Goal: Ask a question

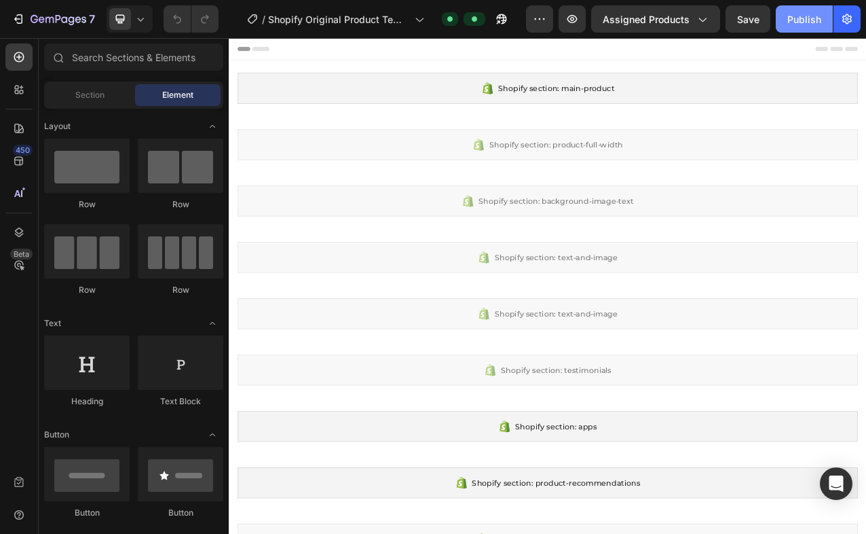
click at [794, 29] on button "Publish" at bounding box center [804, 18] width 57 height 27
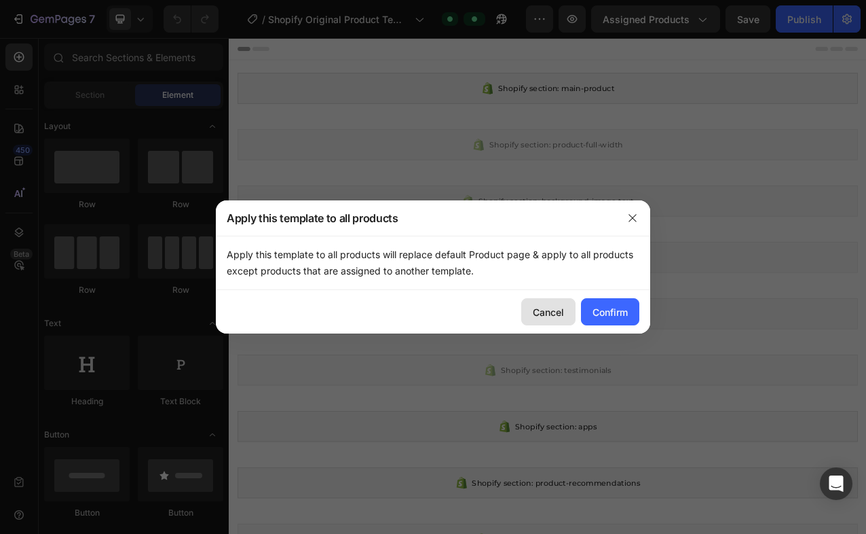
click at [548, 304] on button "Cancel" at bounding box center [548, 311] width 54 height 27
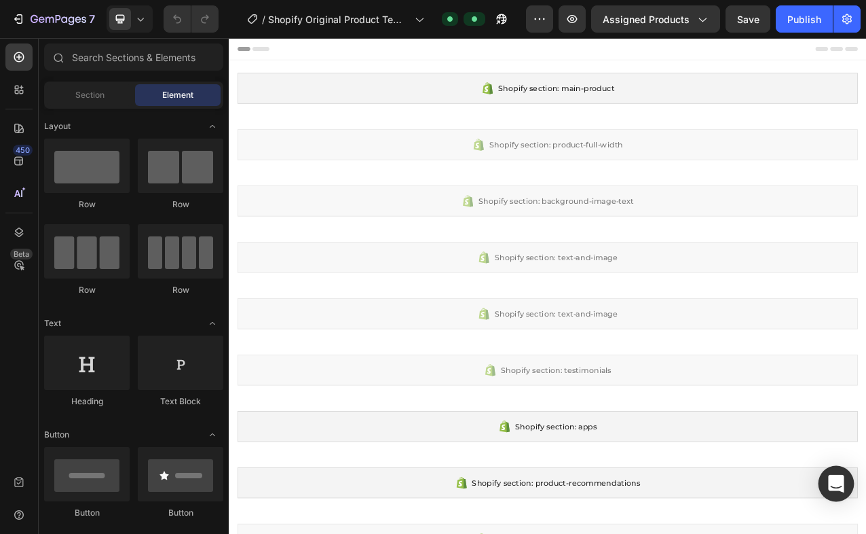
click at [835, 485] on icon "Open Intercom Messenger" at bounding box center [836, 484] width 16 height 18
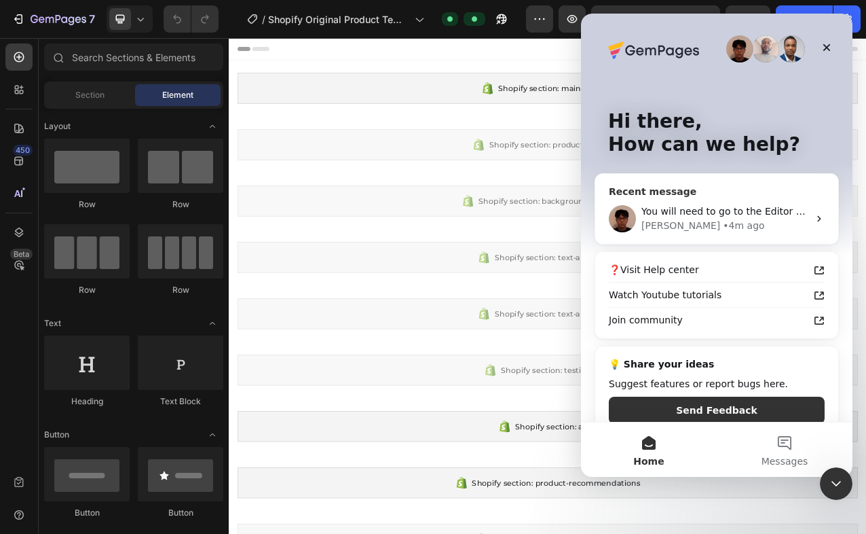
click at [754, 221] on div "[PERSON_NAME] • 4m ago" at bounding box center [725, 226] width 167 height 14
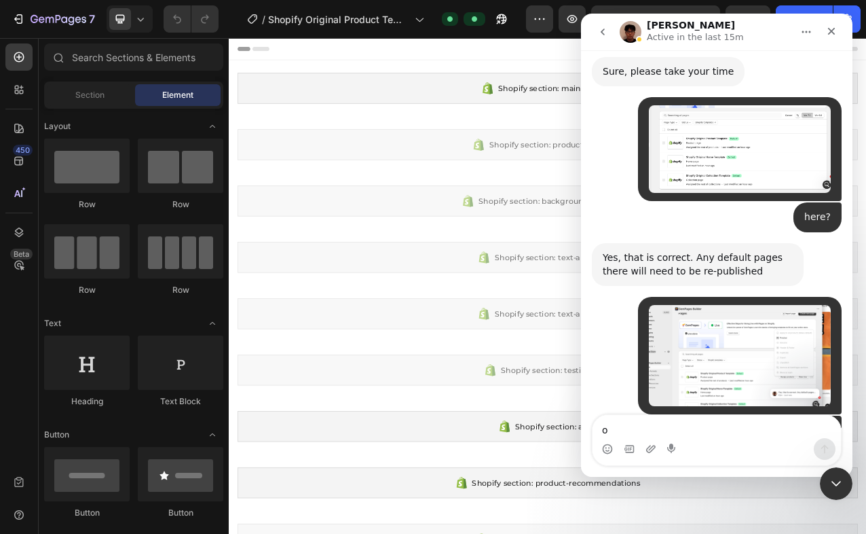
type textarea "ok"
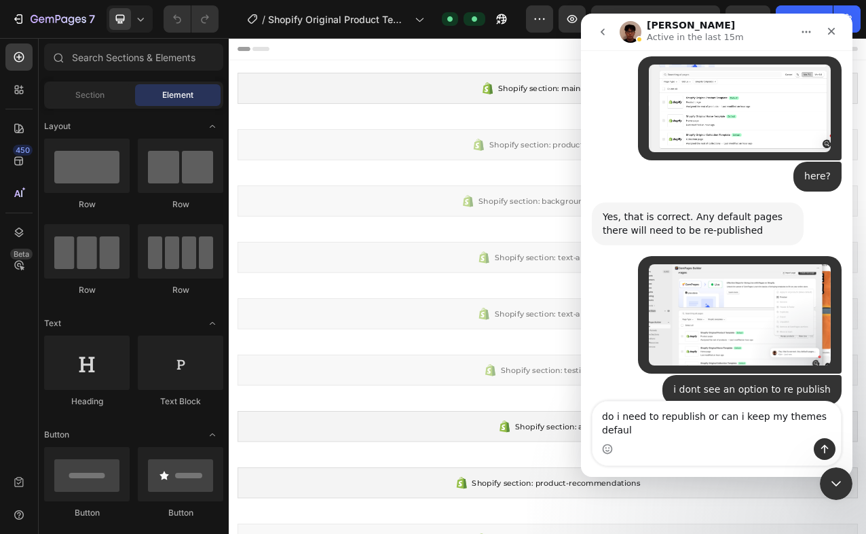
scroll to position [2296, 0]
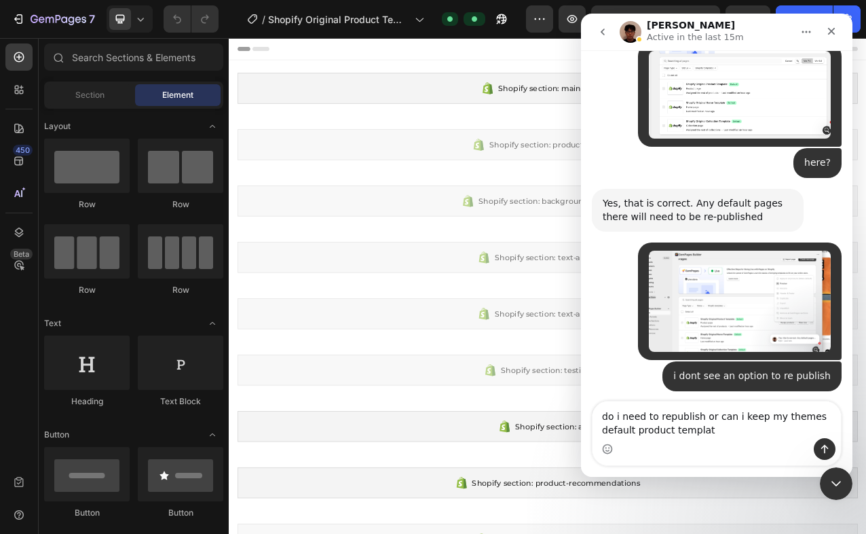
type textarea "do i need to republish or can i keep my themes default product template"
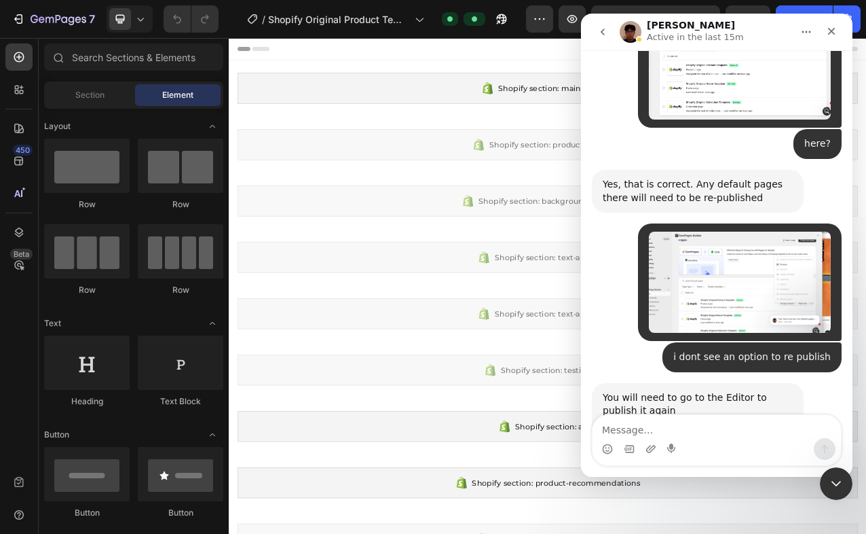
scroll to position [2327, 0]
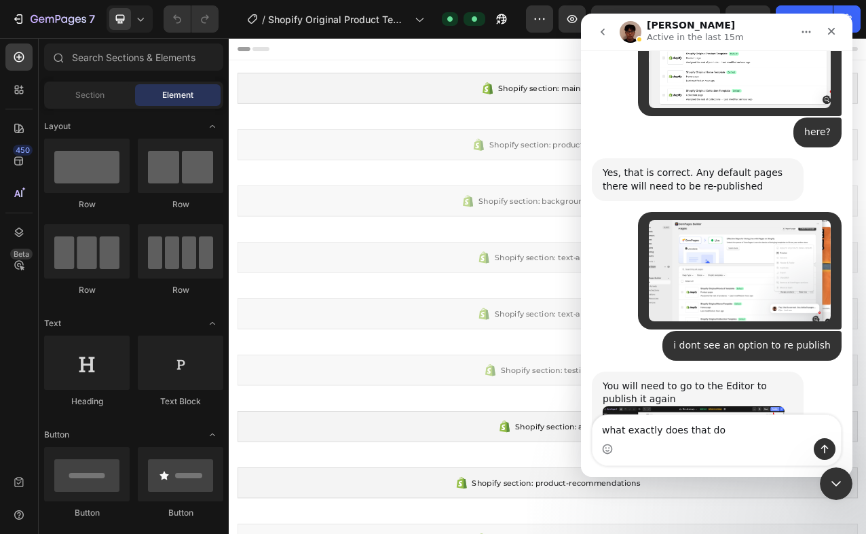
type textarea "what exactly does that do?"
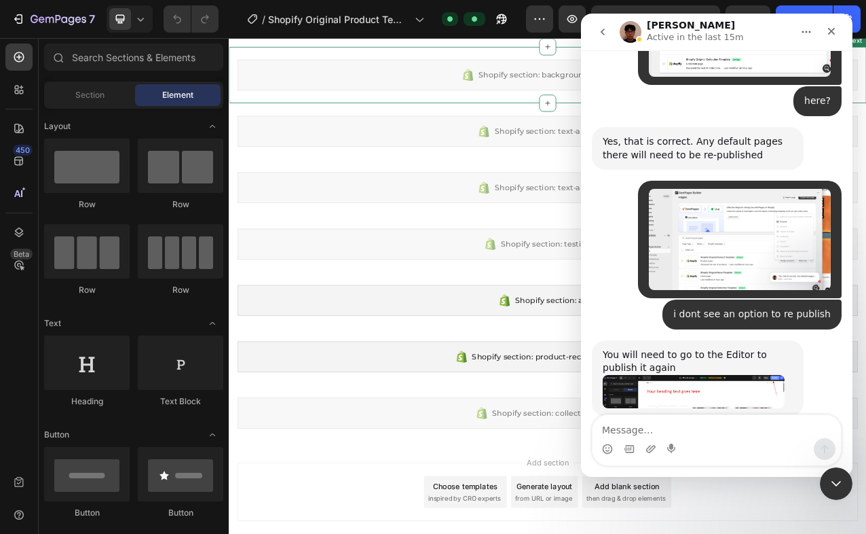
scroll to position [0, 0]
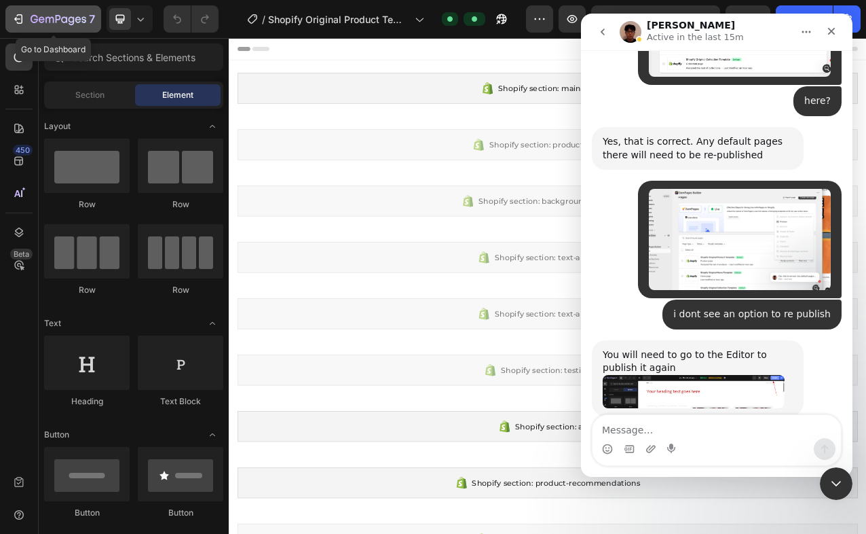
click at [41, 19] on icon "button" at bounding box center [42, 19] width 6 height 6
